Goal: Task Accomplishment & Management: Manage account settings

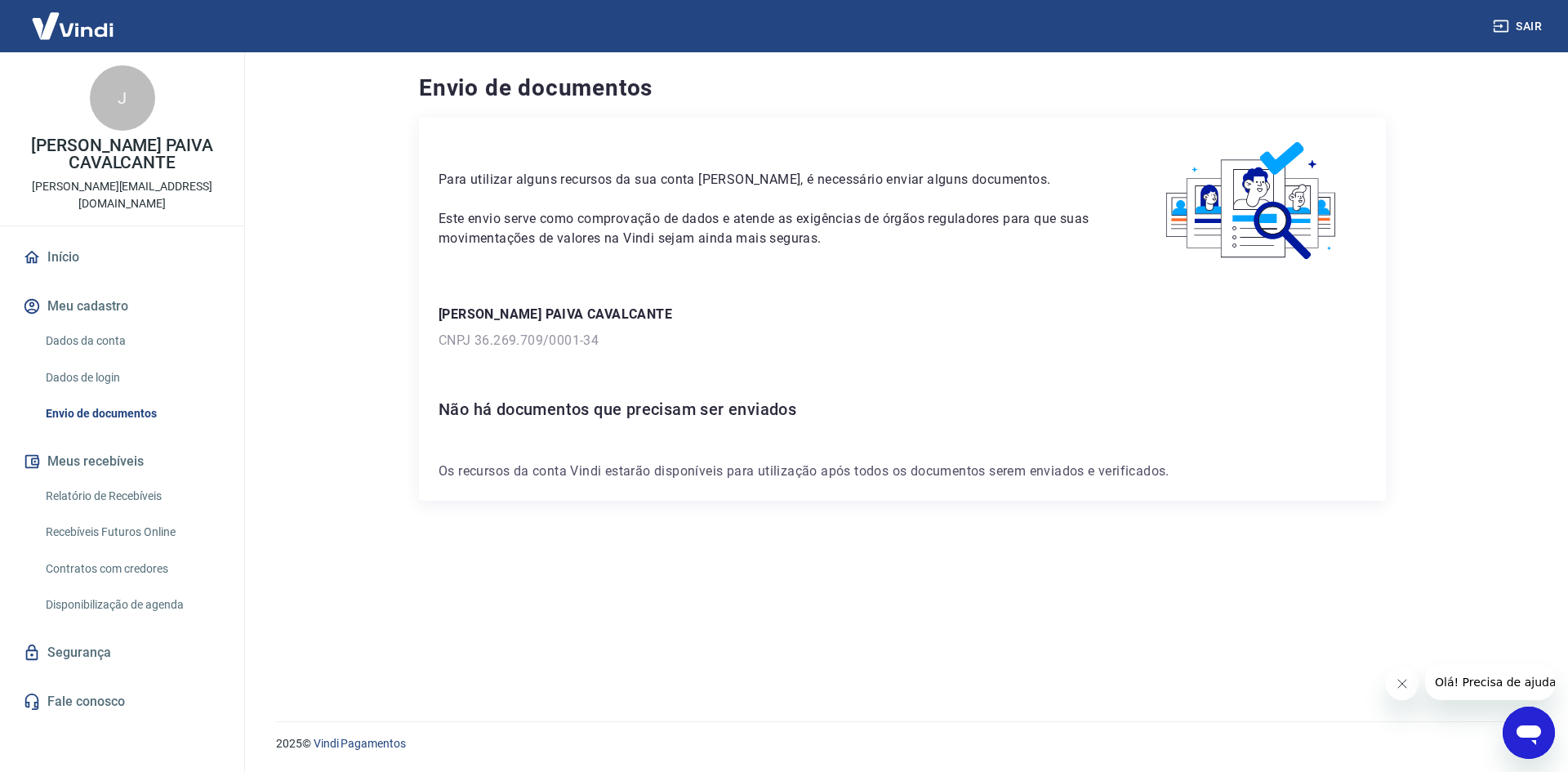
click at [98, 218] on div "J [PERSON_NAME] PAIVA CAVALCANTE [PERSON_NAME][EMAIL_ADDRESS][DOMAIN_NAME] Iníc…" at bounding box center [122, 406] width 244 height 707
click at [85, 240] on link "Início" at bounding box center [122, 257] width 205 height 36
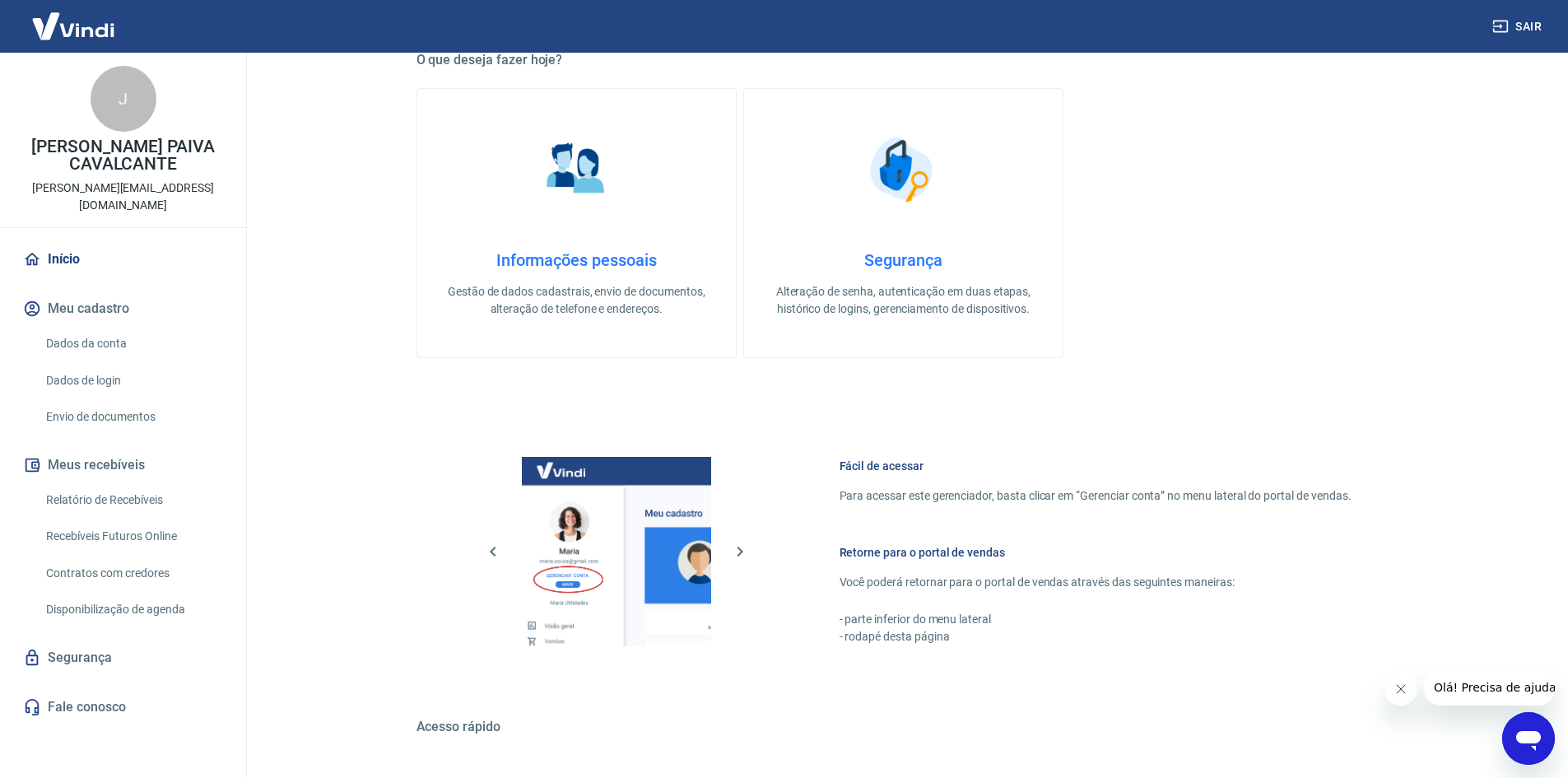
scroll to position [676, 0]
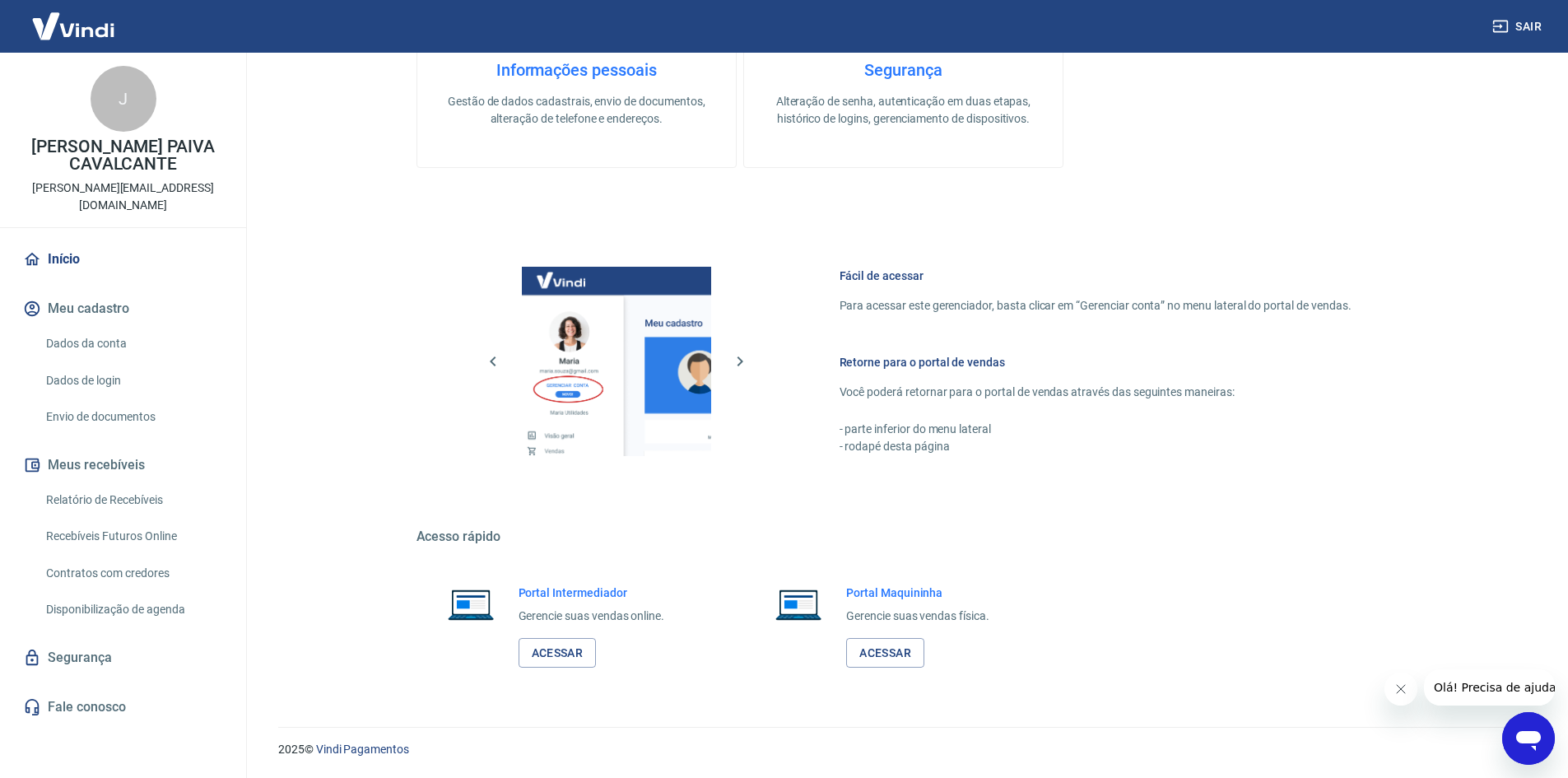
click at [80, 327] on link "Dados da conta" at bounding box center [133, 344] width 186 height 34
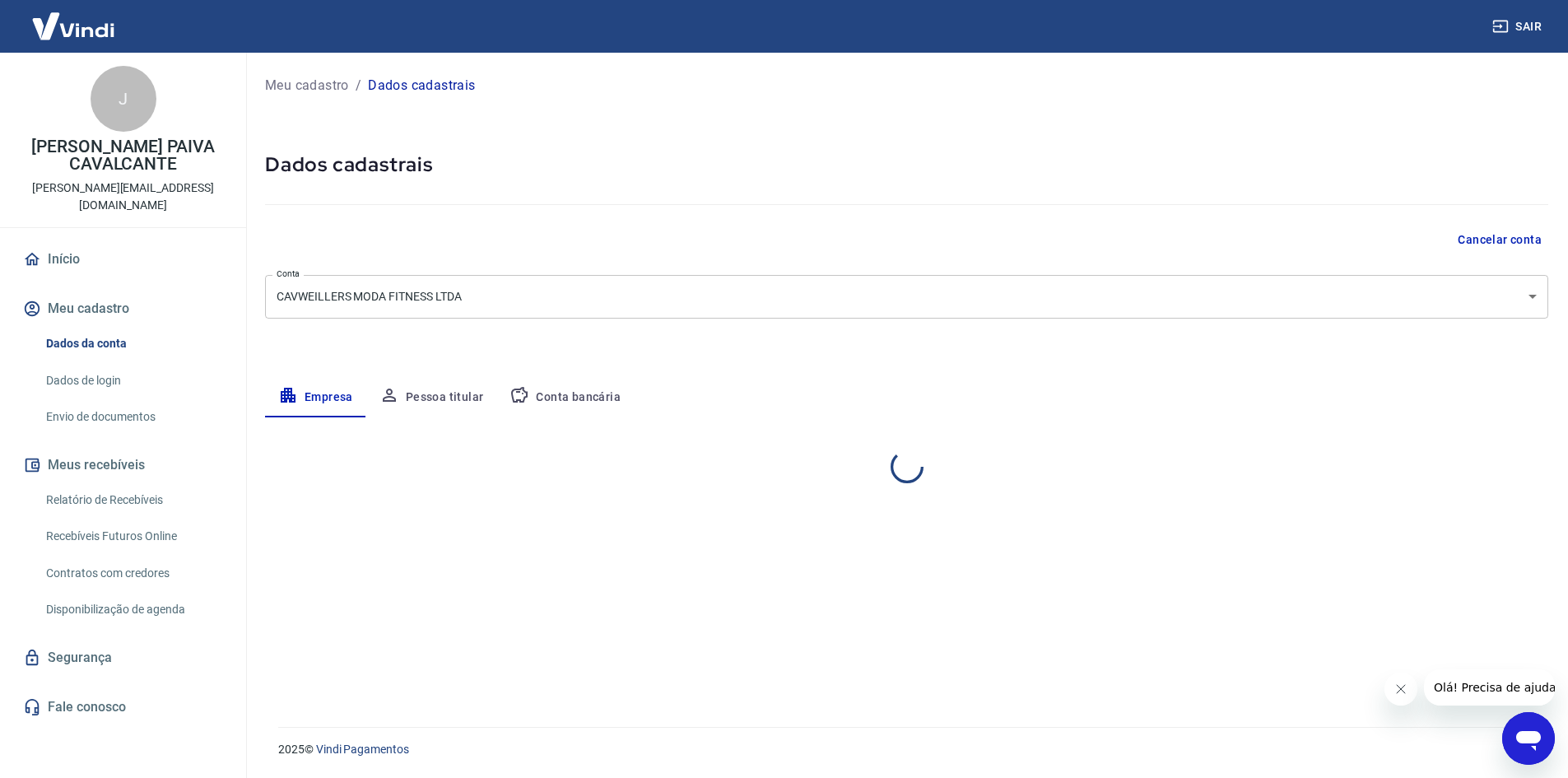
select select "CE"
select select "business"
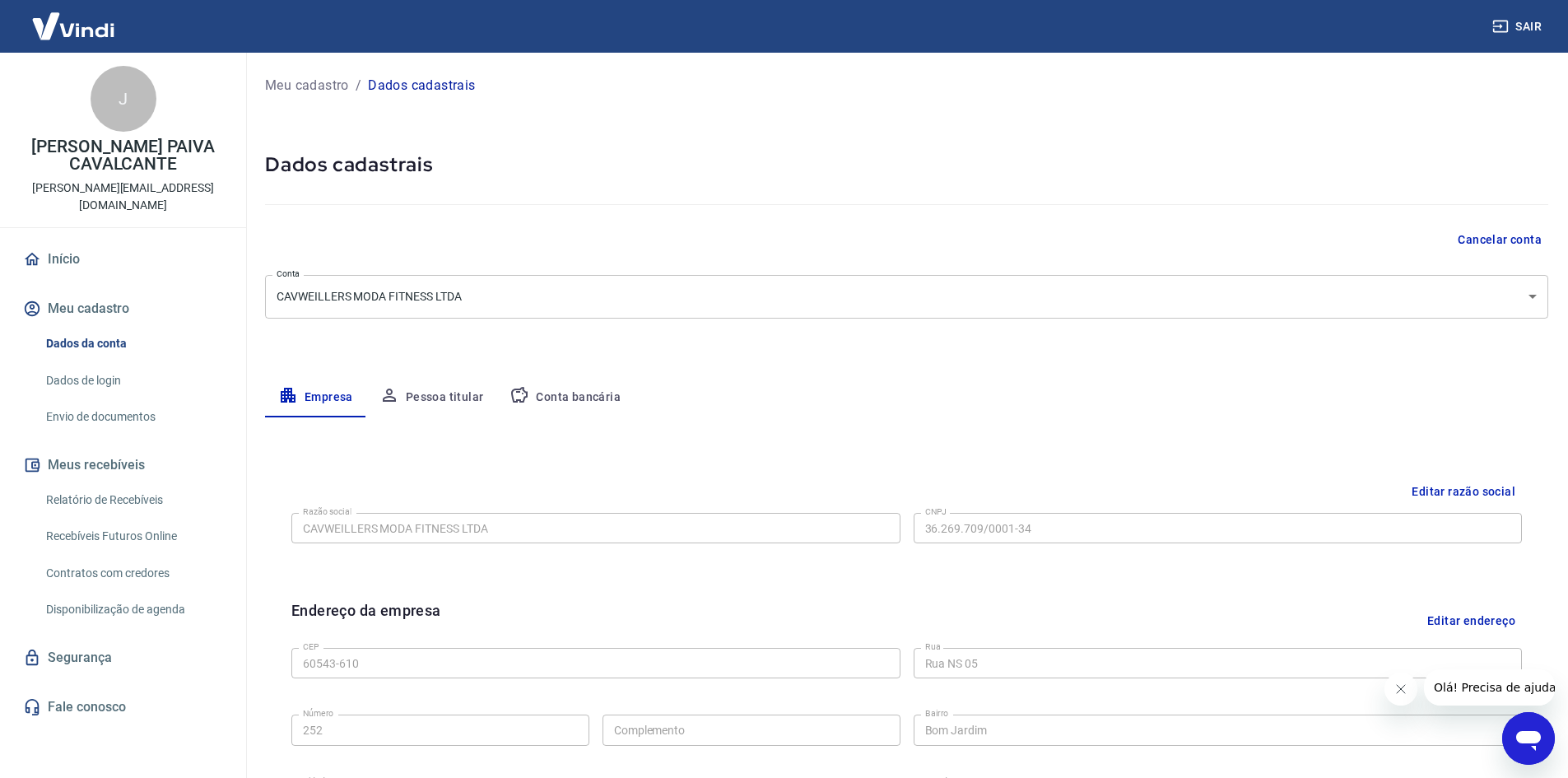
click at [97, 364] on link "Dados de login" at bounding box center [133, 381] width 186 height 34
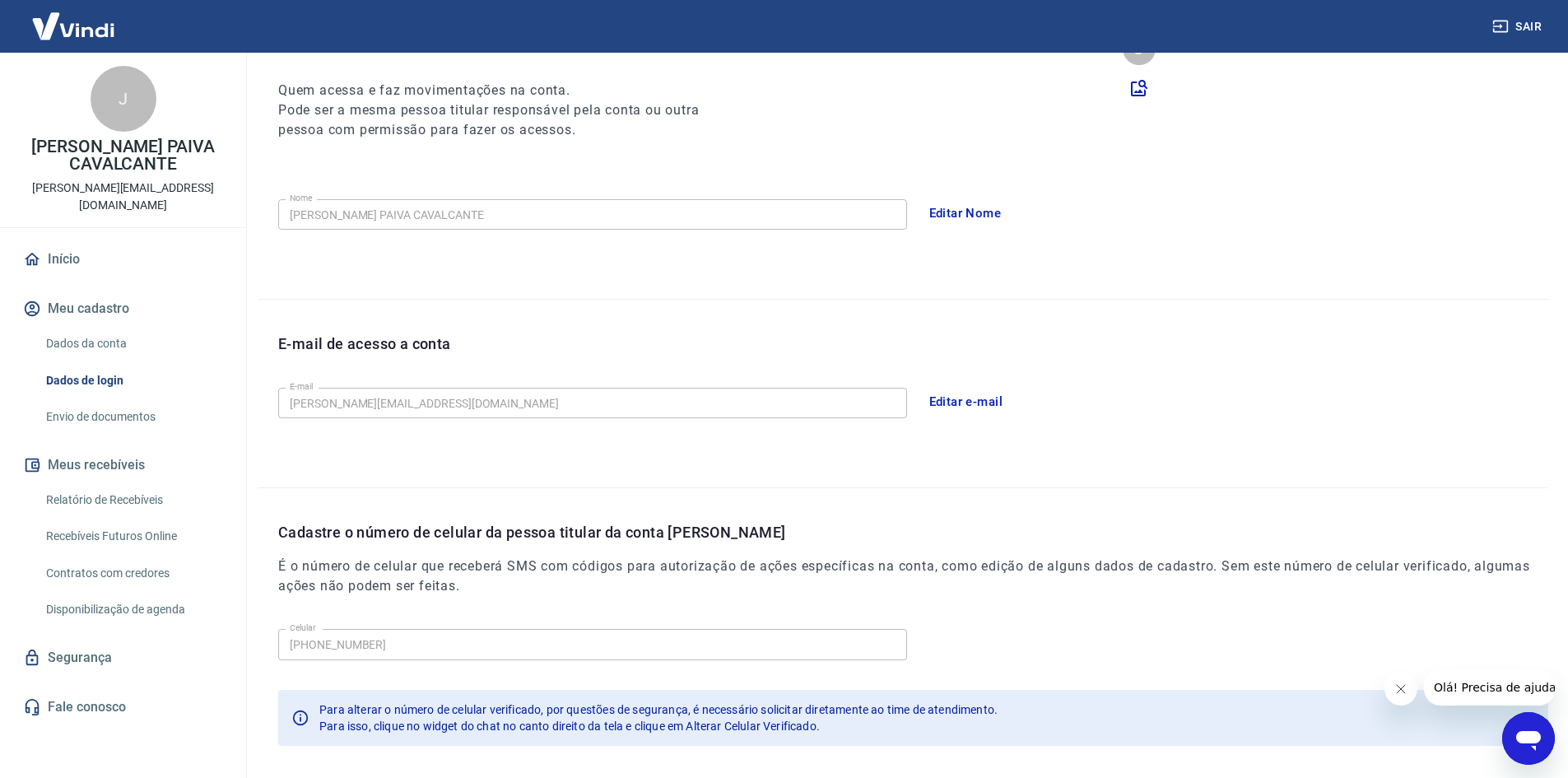
scroll to position [276, 0]
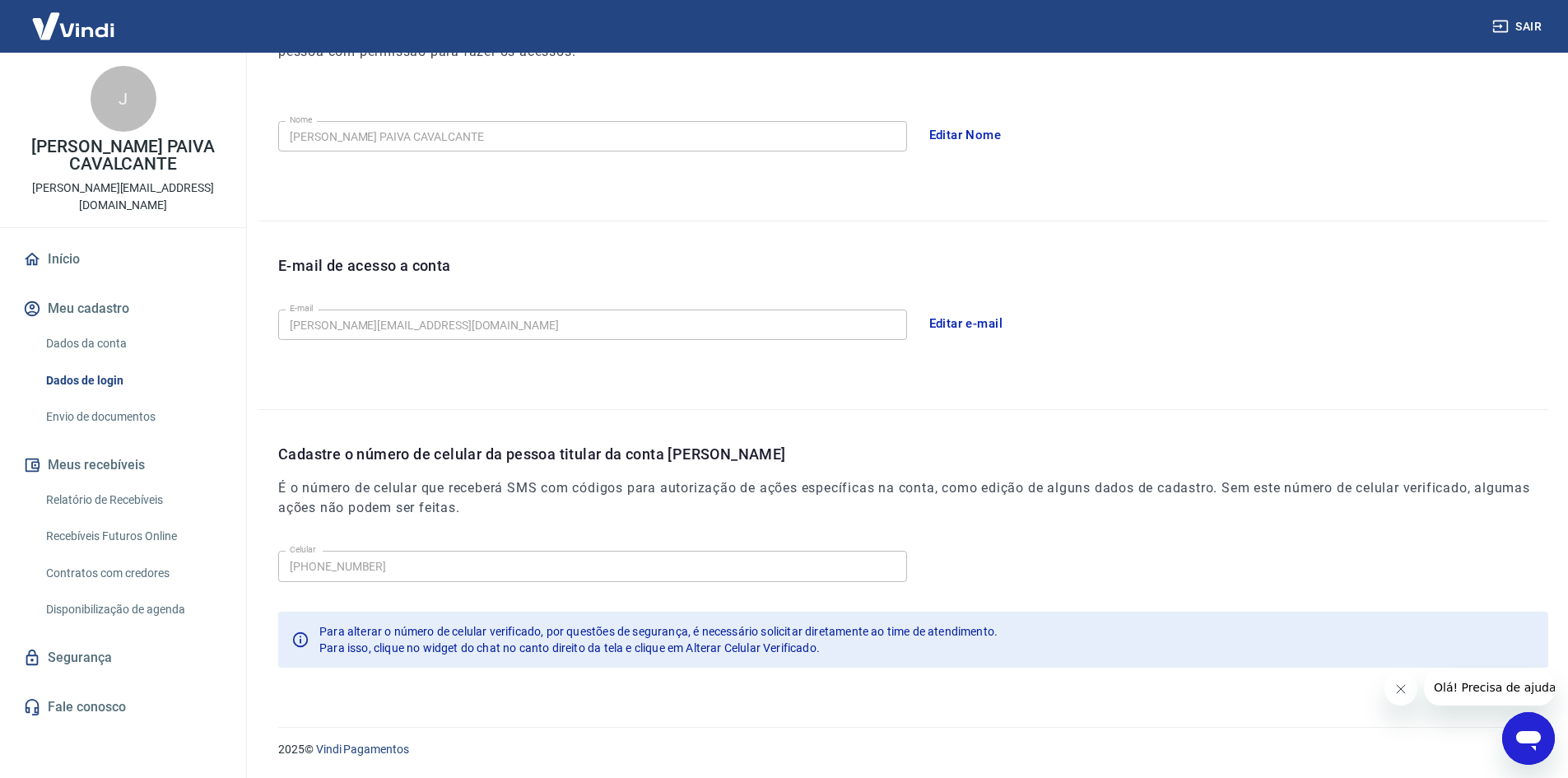
click at [114, 644] on link "Segurança" at bounding box center [123, 658] width 206 height 36
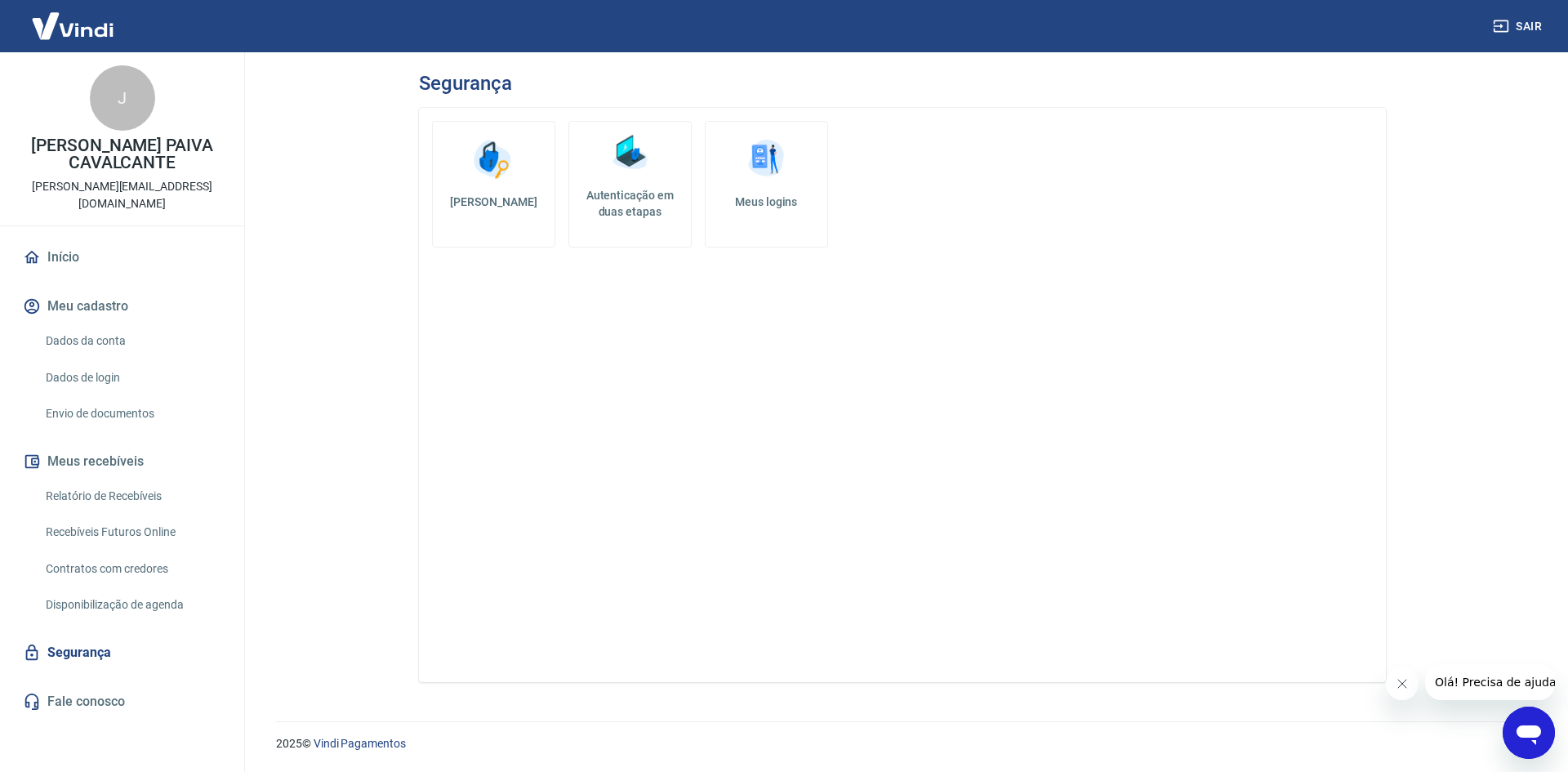
click at [71, 240] on link "Início" at bounding box center [122, 257] width 205 height 36
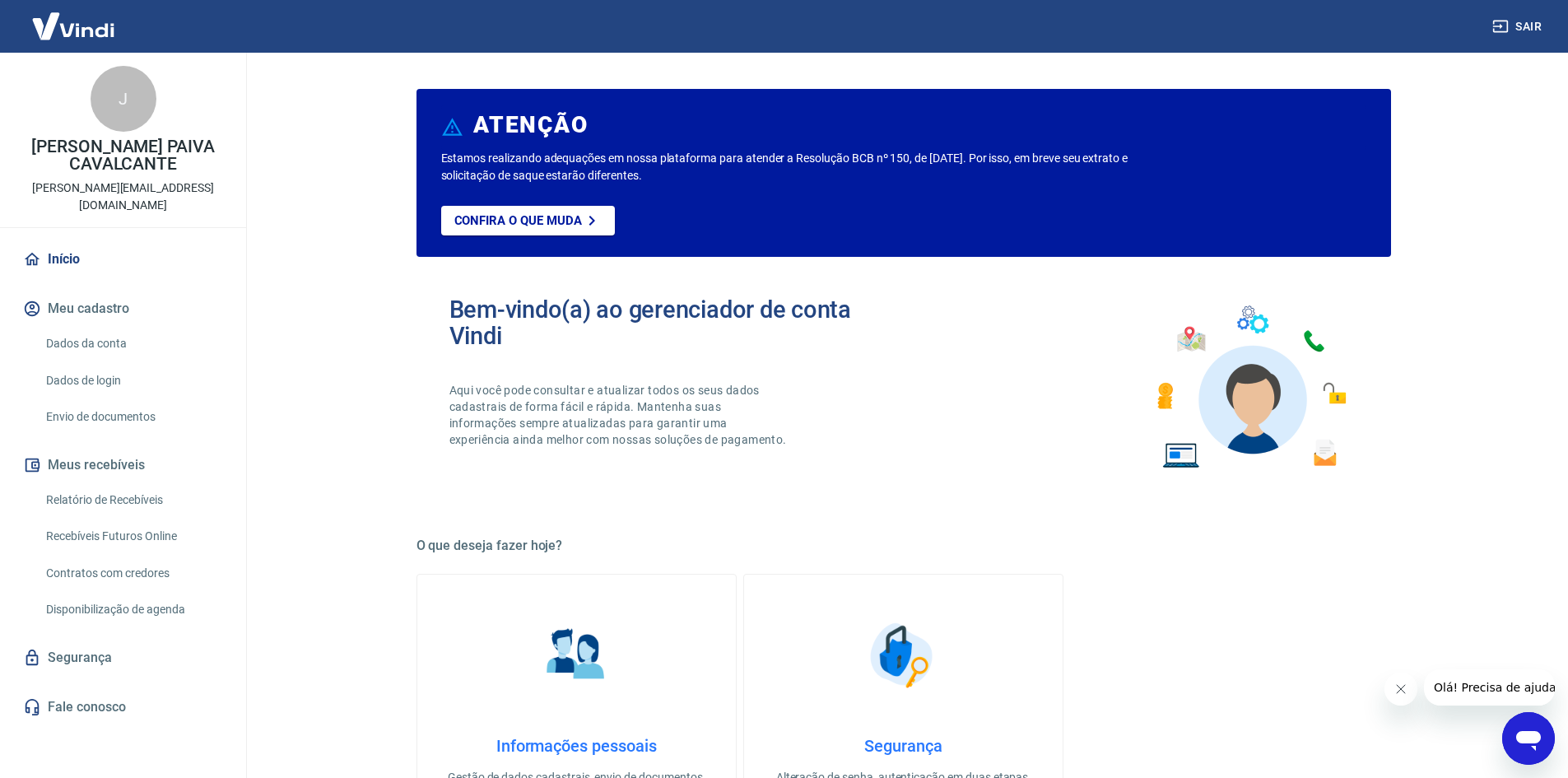
click at [109, 409] on link "Envio de documentos" at bounding box center [133, 417] width 186 height 34
